Goal: Task Accomplishment & Management: Use online tool/utility

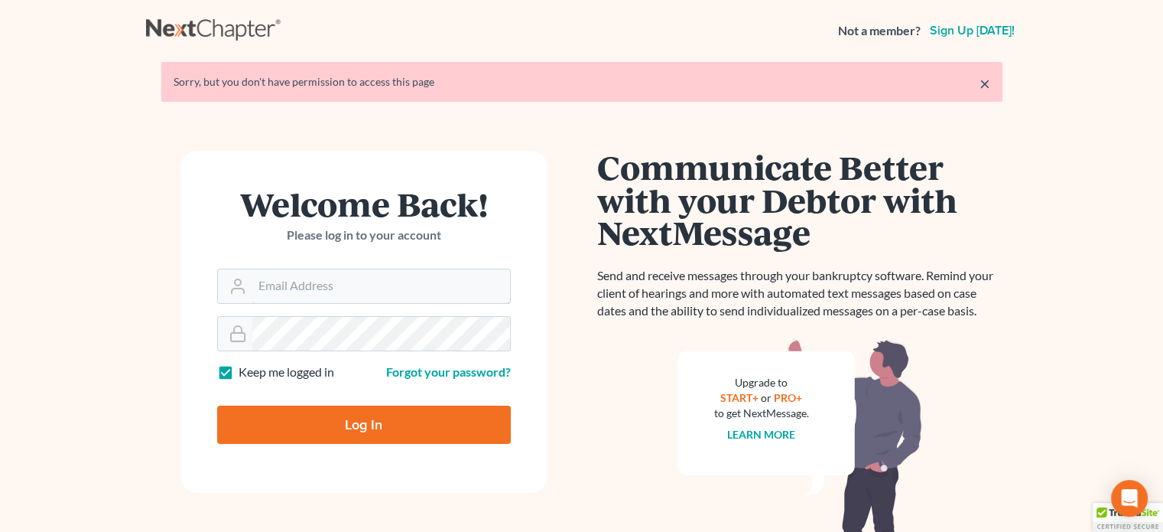
type input "[EMAIL_ADDRESS][DOMAIN_NAME]"
click at [360, 421] on input "Log In" at bounding box center [364, 424] width 294 height 38
type input "Thinking..."
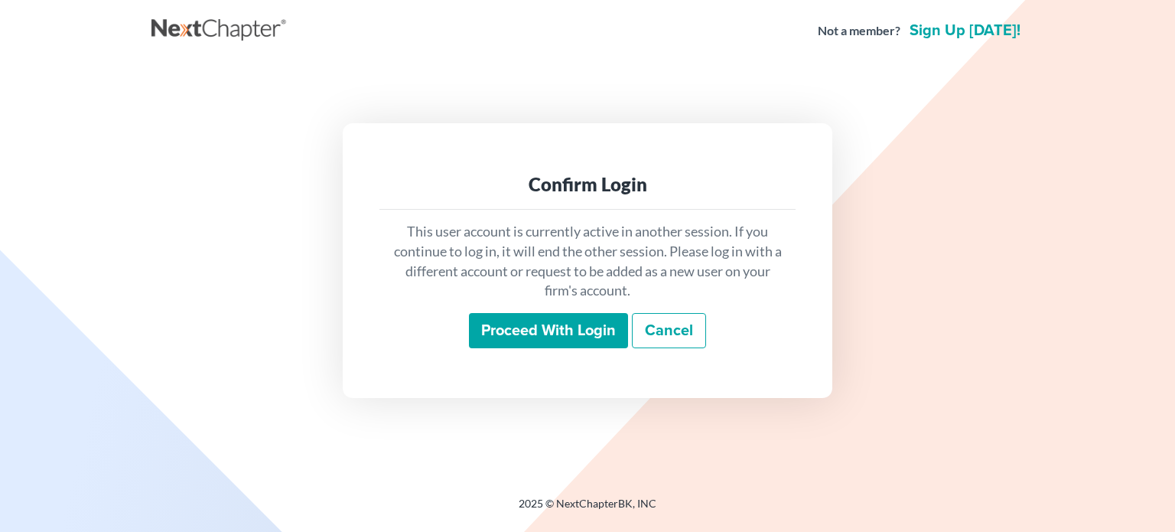
click at [574, 327] on input "Proceed with login" at bounding box center [548, 330] width 159 height 35
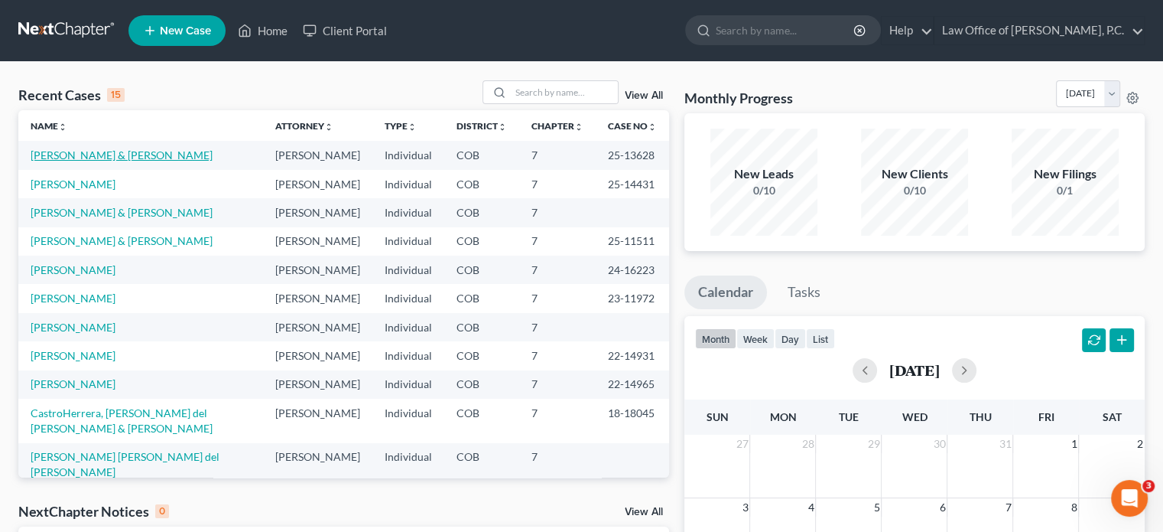
click at [116, 155] on link "[PERSON_NAME] & [PERSON_NAME]" at bounding box center [122, 154] width 182 height 13
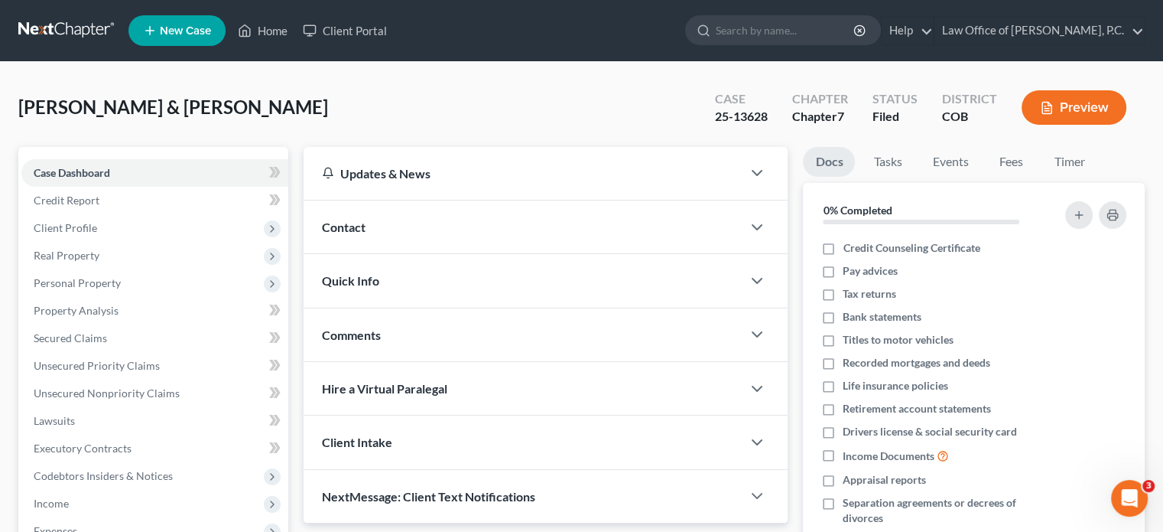
click at [1062, 106] on button "Preview" at bounding box center [1074, 107] width 105 height 34
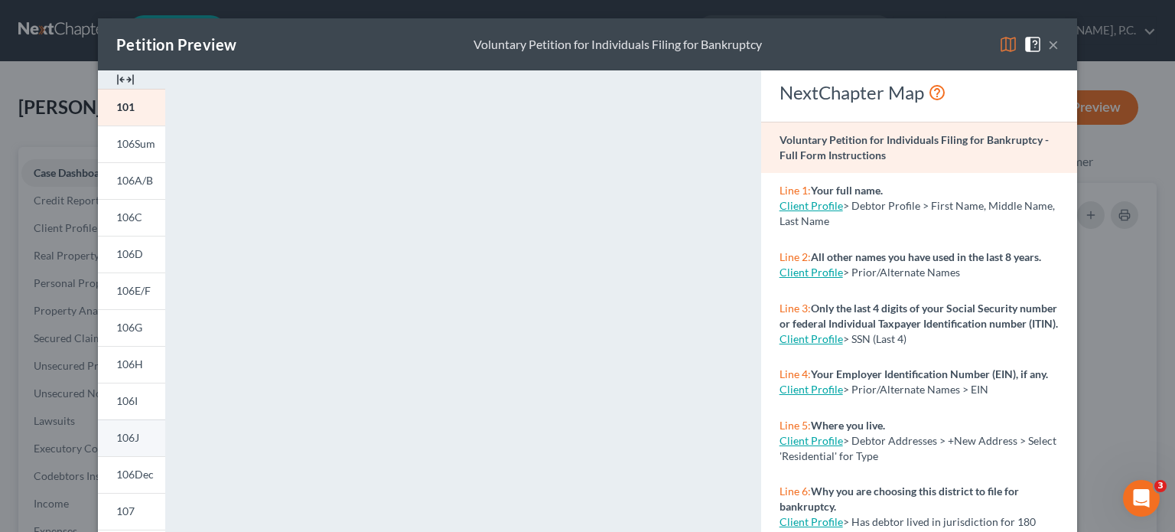
click at [132, 434] on span "106J" at bounding box center [127, 437] width 23 height 13
